Goal: Information Seeking & Learning: Learn about a topic

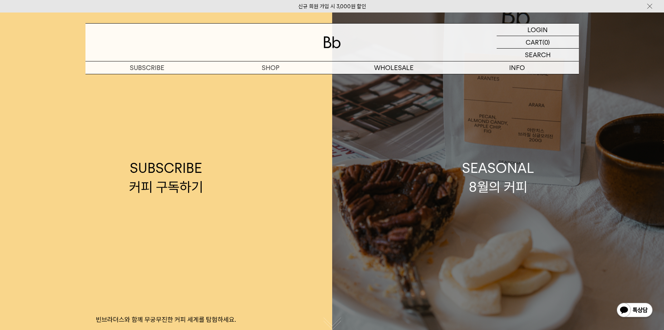
click at [508, 87] on link "SEASONAL 8월의 커피" at bounding box center [498, 178] width 332 height 330
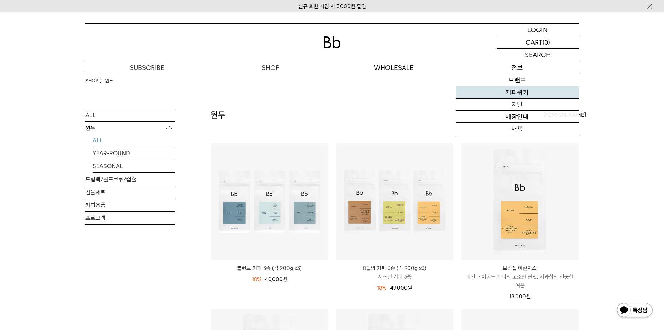
click at [522, 97] on link "커피위키" at bounding box center [516, 93] width 123 height 12
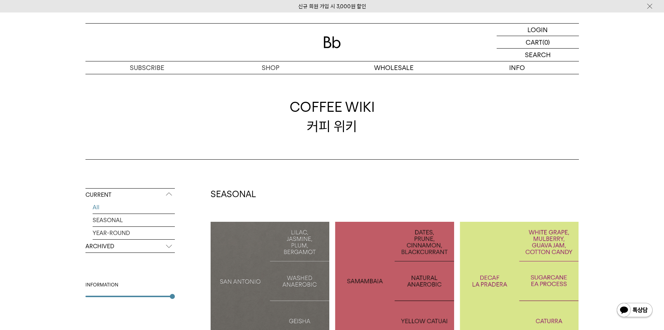
click at [106, 250] on p "ARCHIVED" at bounding box center [129, 246] width 89 height 13
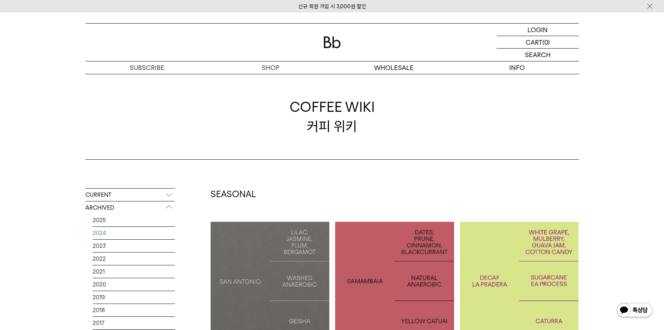
click at [104, 235] on link "2024" at bounding box center [134, 233] width 82 height 13
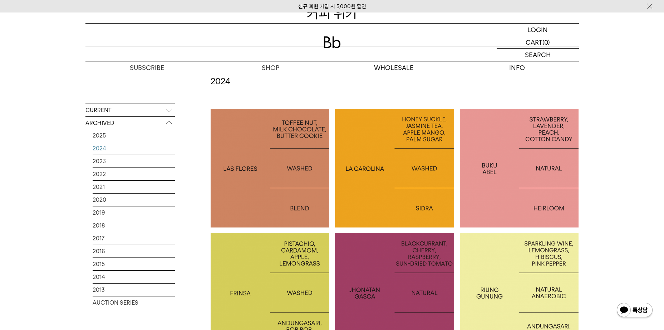
scroll to position [143, 0]
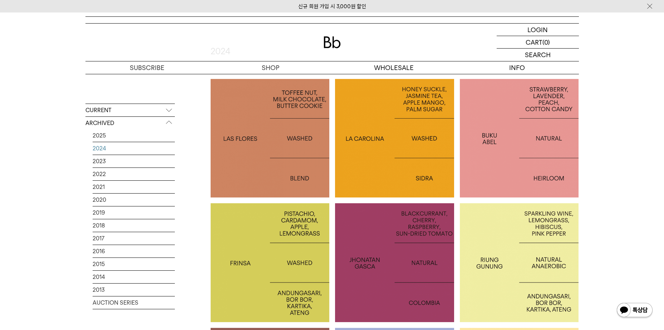
click at [294, 254] on div at bounding box center [270, 262] width 119 height 119
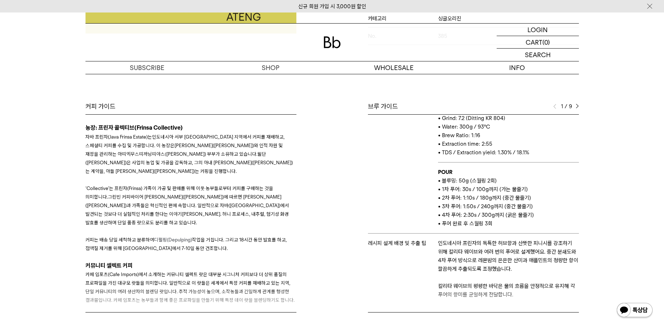
scroll to position [52, 0]
click at [574, 102] on div "1 / 9" at bounding box center [566, 106] width 26 height 9
click at [576, 104] on img at bounding box center [577, 106] width 3 height 5
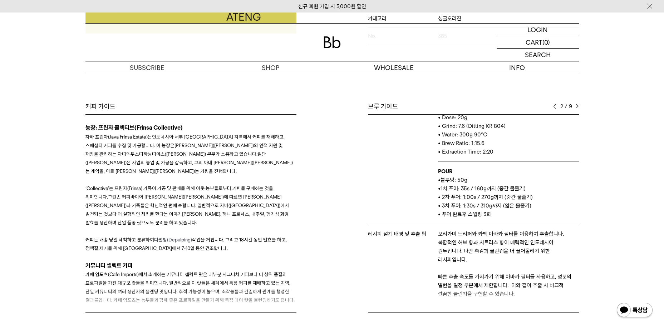
click at [577, 104] on img at bounding box center [577, 106] width 3 height 5
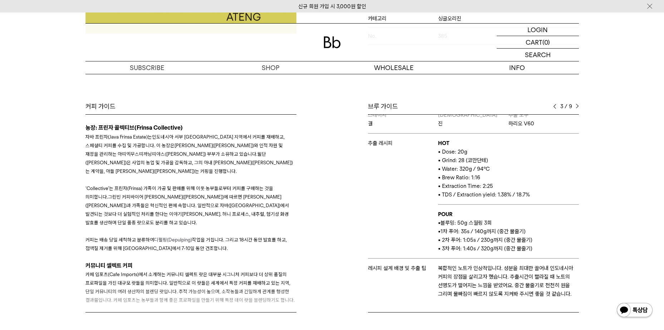
scroll to position [9, 0]
click at [577, 104] on img at bounding box center [577, 106] width 3 height 5
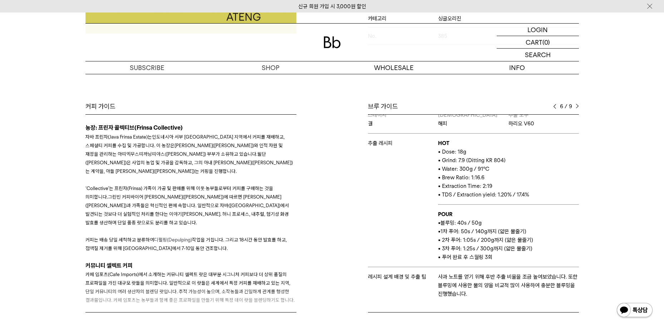
click at [577, 104] on img at bounding box center [577, 106] width 3 height 5
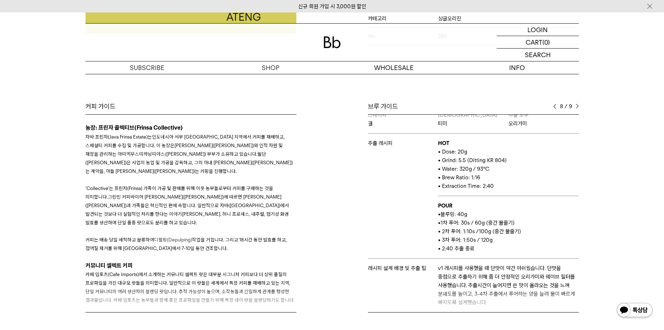
click at [577, 104] on img at bounding box center [577, 106] width 3 height 5
